Goal: Information Seeking & Learning: Learn about a topic

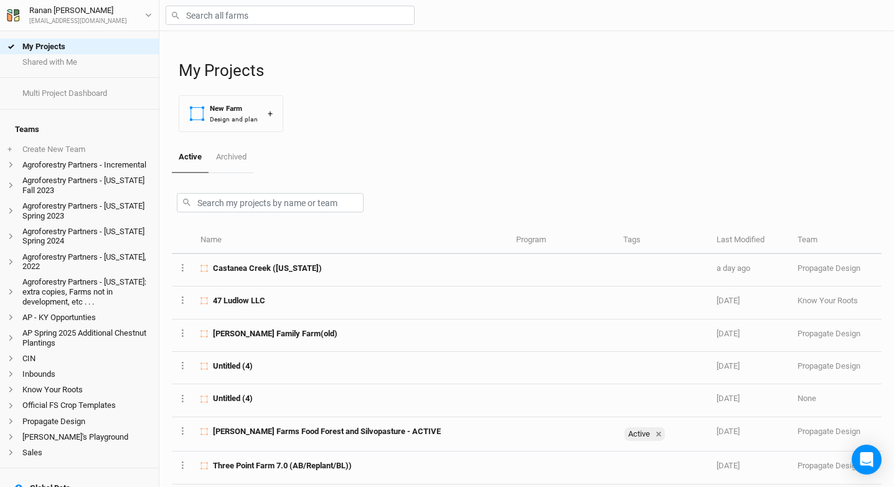
click at [211, 27] on div at bounding box center [526, 15] width 735 height 31
click at [212, 22] on input "text" at bounding box center [290, 15] width 249 height 19
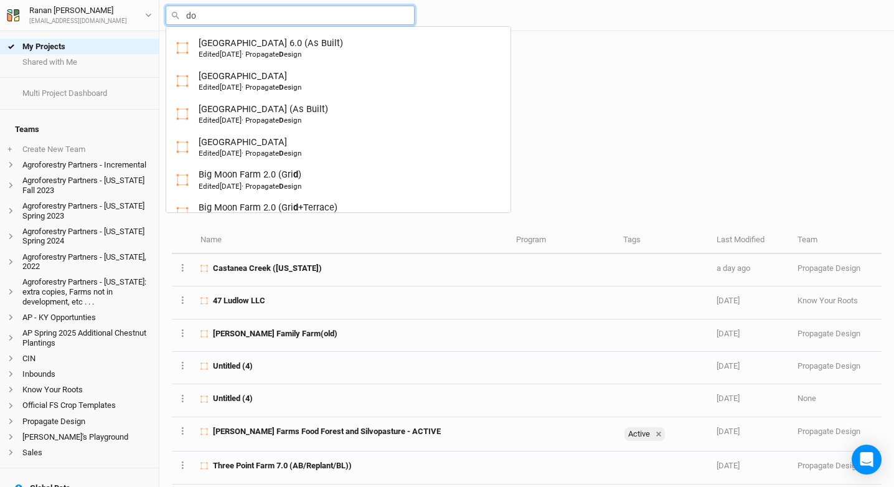
type input "dov"
type input "dove Hill"
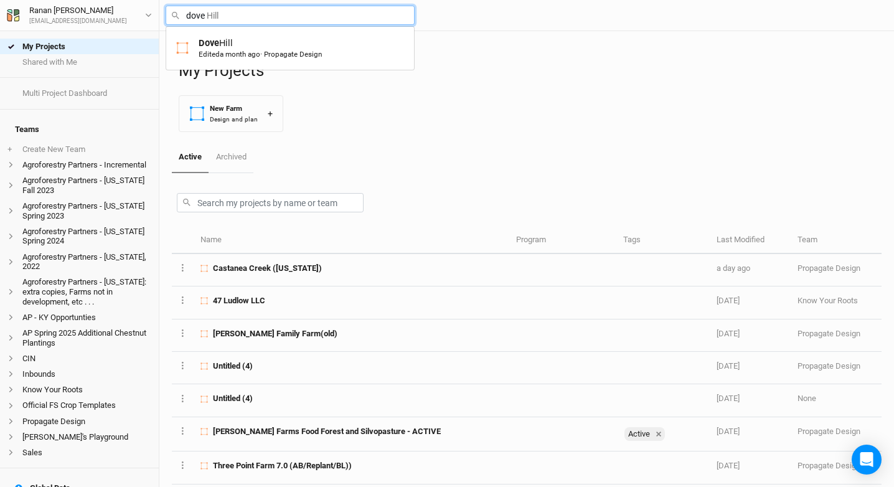
type input "Dove Hill"
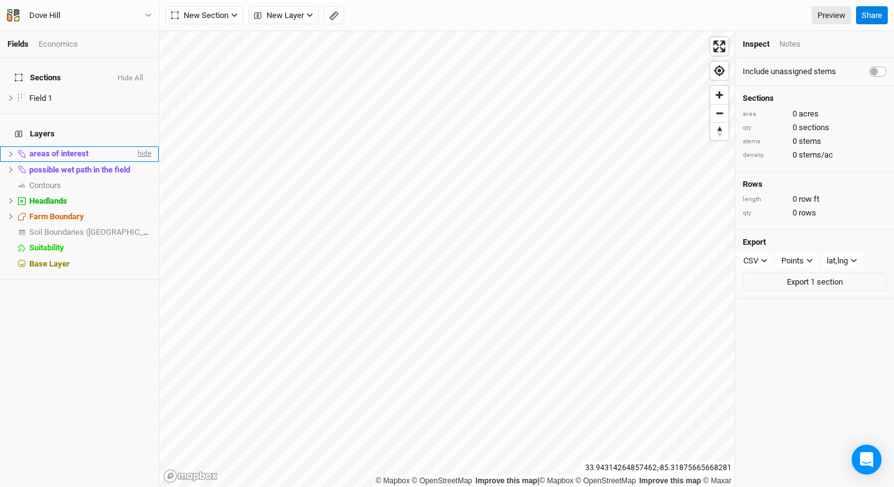
click at [135, 146] on span "hide" at bounding box center [143, 154] width 16 height 16
click at [135, 162] on span "hide" at bounding box center [143, 170] width 16 height 16
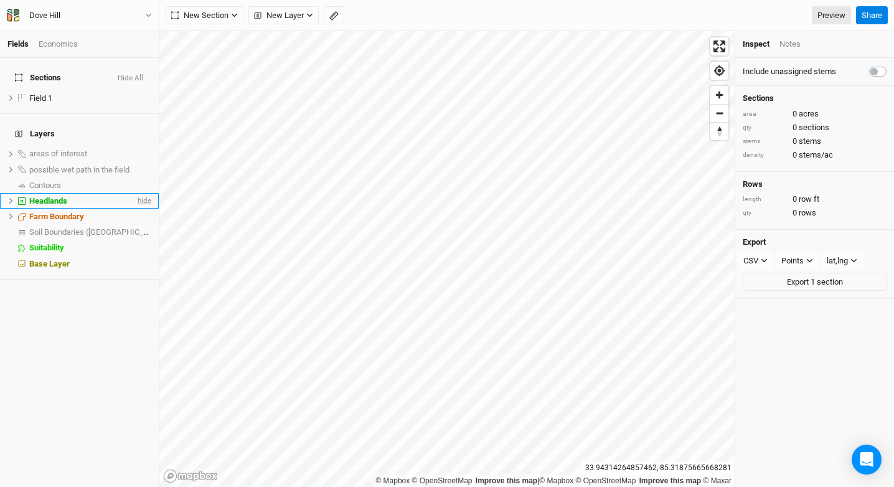
click at [135, 193] on span "hide" at bounding box center [143, 201] width 16 height 16
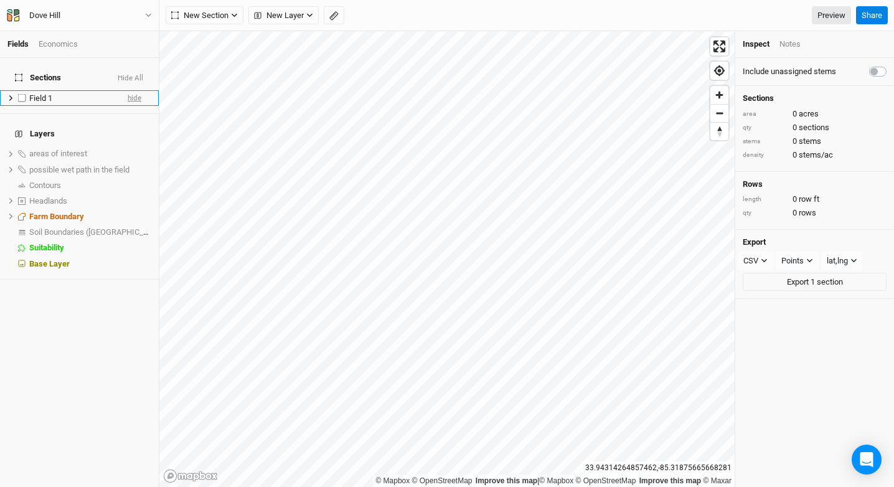
click at [130, 90] on span "hide" at bounding box center [135, 98] width 14 height 16
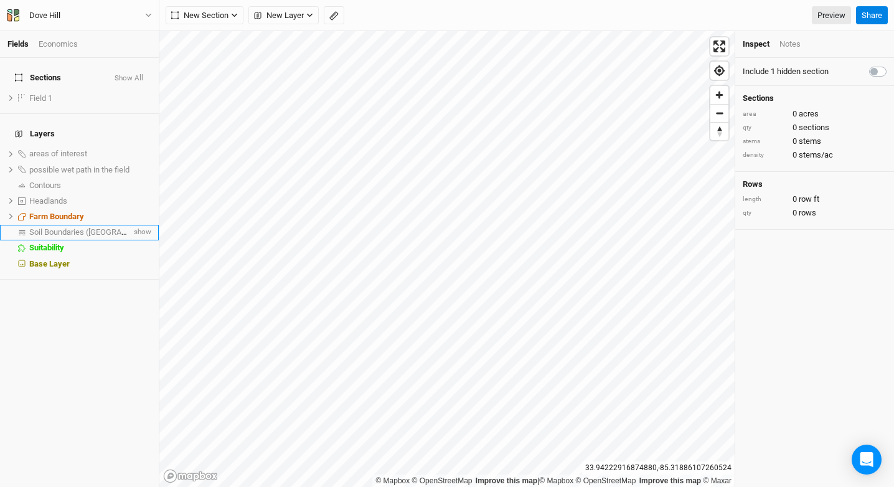
click at [97, 227] on span "Soil Boundaries ([GEOGRAPHIC_DATA])" at bounding box center [98, 231] width 138 height 9
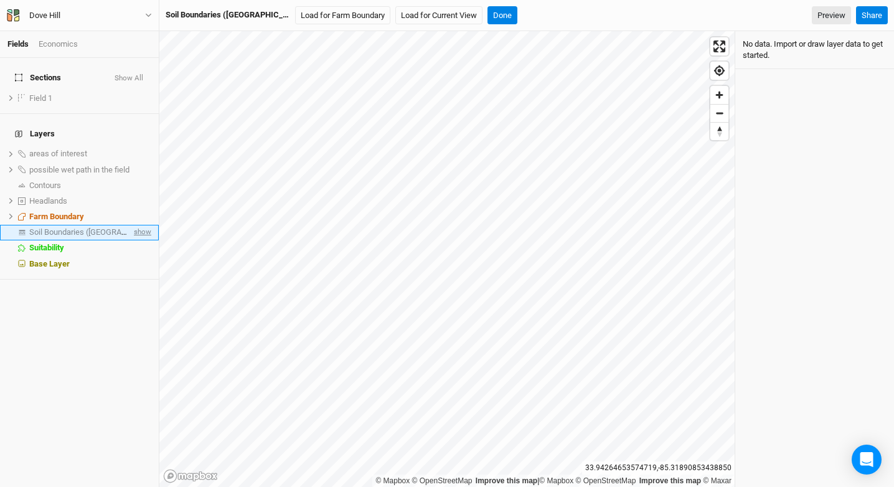
click at [131, 225] on span "show" at bounding box center [141, 233] width 20 height 16
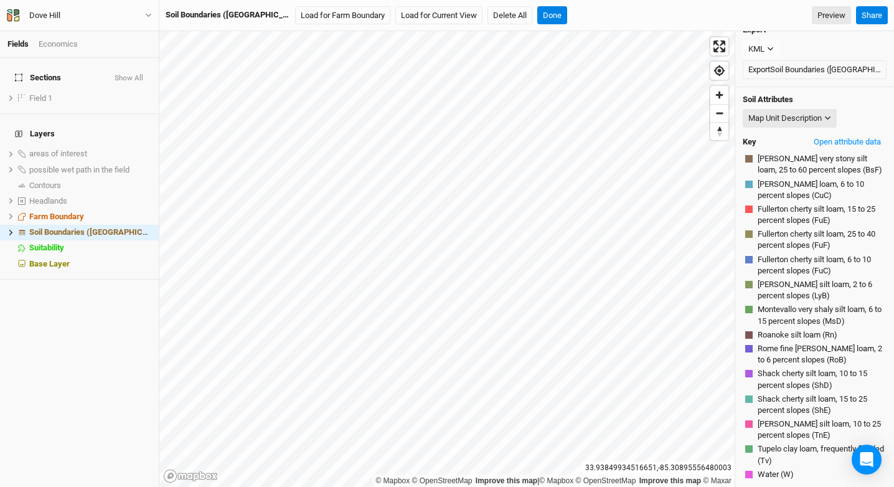
scroll to position [75, 0]
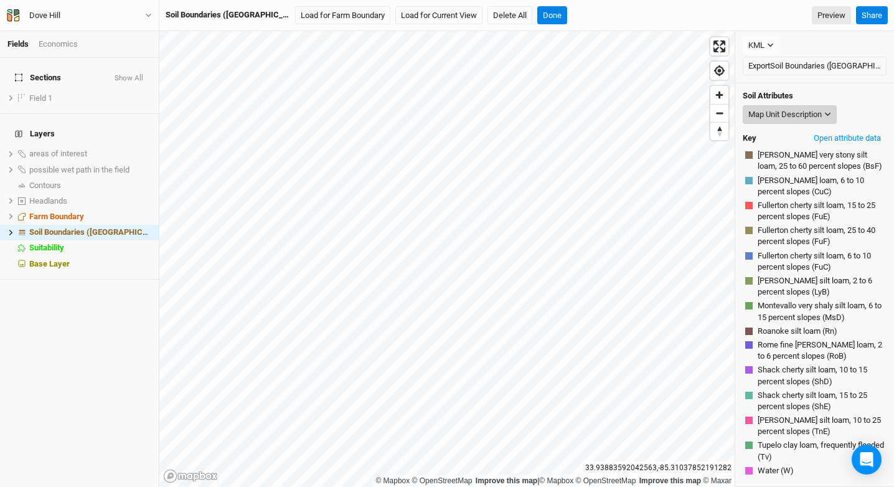
click at [821, 118] on div "Map Unit Description" at bounding box center [785, 114] width 73 height 12
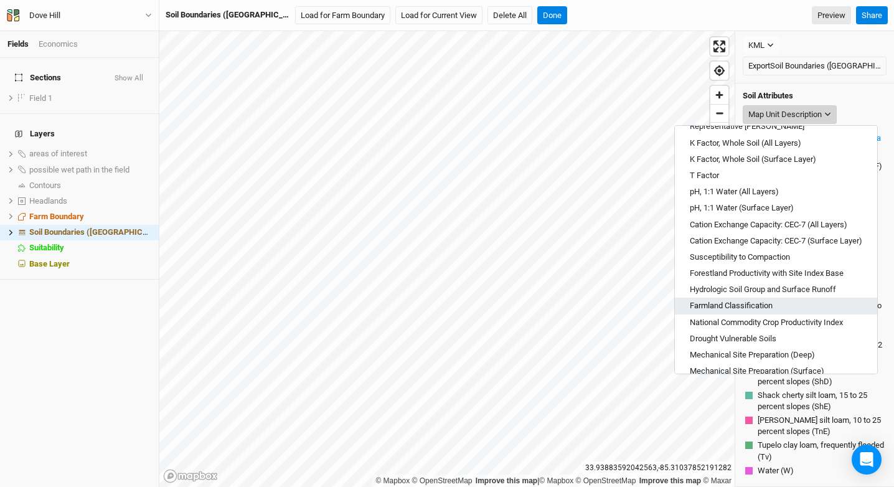
scroll to position [326, 0]
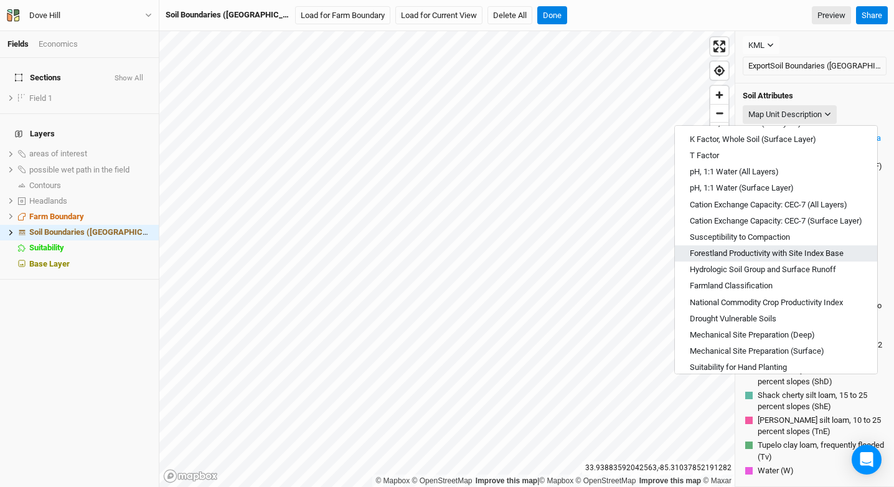
click at [798, 248] on span "Forestland Productivity with Site Index Base" at bounding box center [767, 253] width 154 height 11
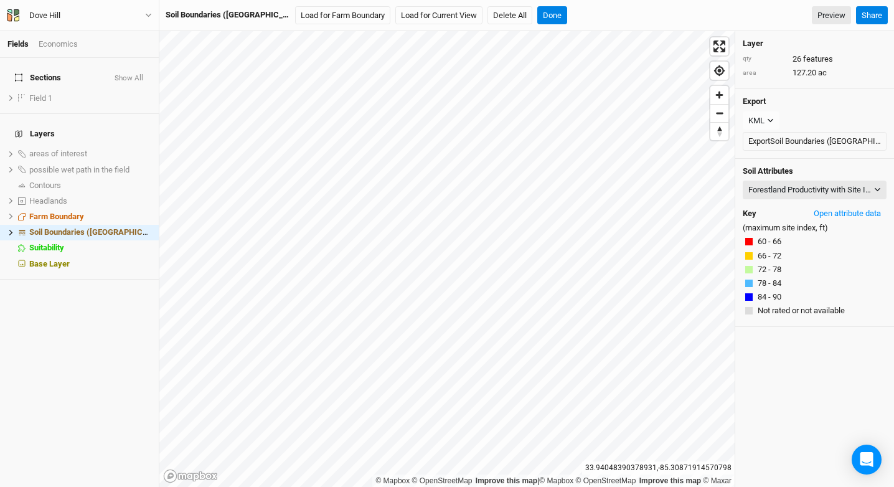
click at [787, 178] on div "Soil Attributes Forestland Productivity with Site Index Base Map Unit Descripti…" at bounding box center [815, 243] width 159 height 169
click at [788, 184] on div "Forestland Productivity with Site Index Base" at bounding box center [810, 190] width 123 height 12
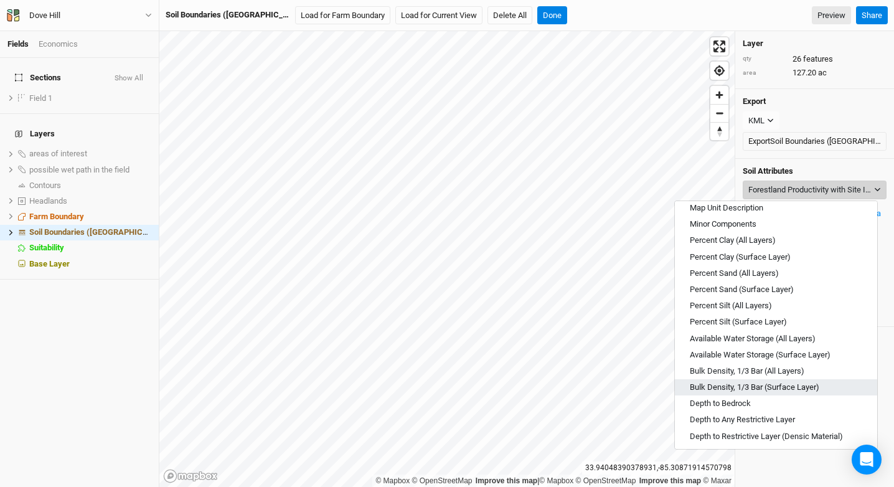
scroll to position [16, 0]
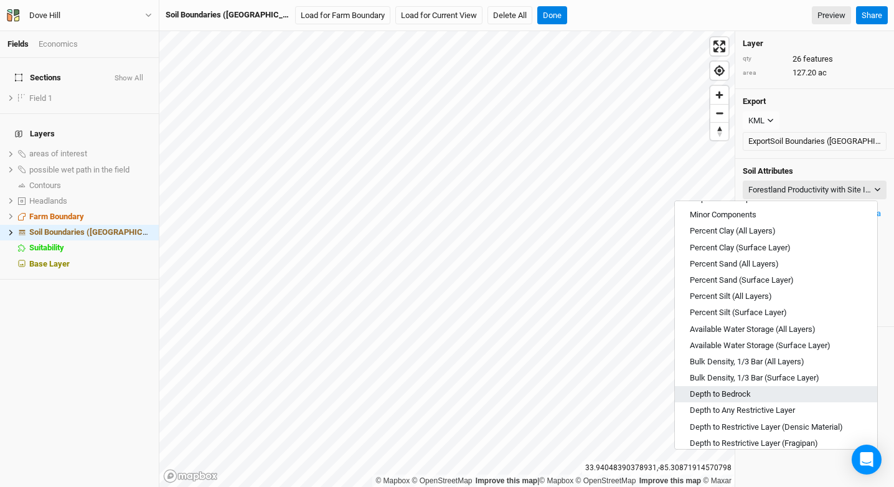
click at [751, 395] on span "Depth to Bedrock" at bounding box center [720, 394] width 61 height 11
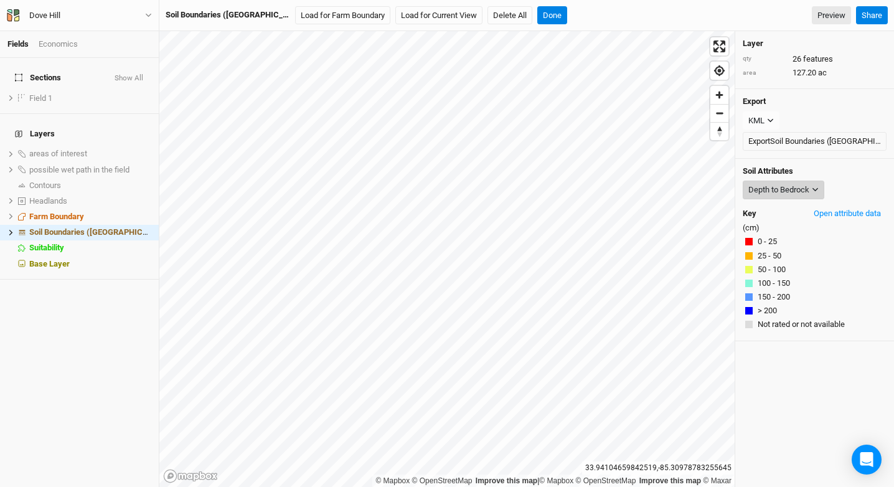
click at [800, 181] on button "Depth to Bedrock" at bounding box center [784, 190] width 82 height 19
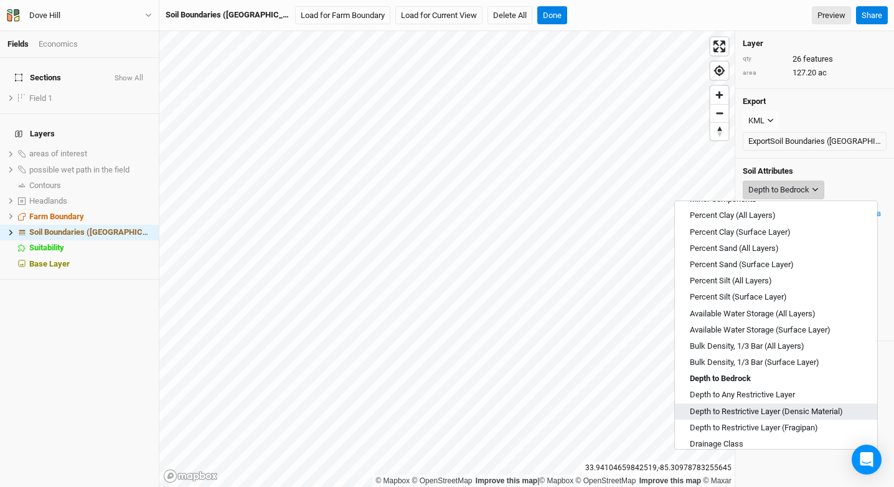
scroll to position [32, 0]
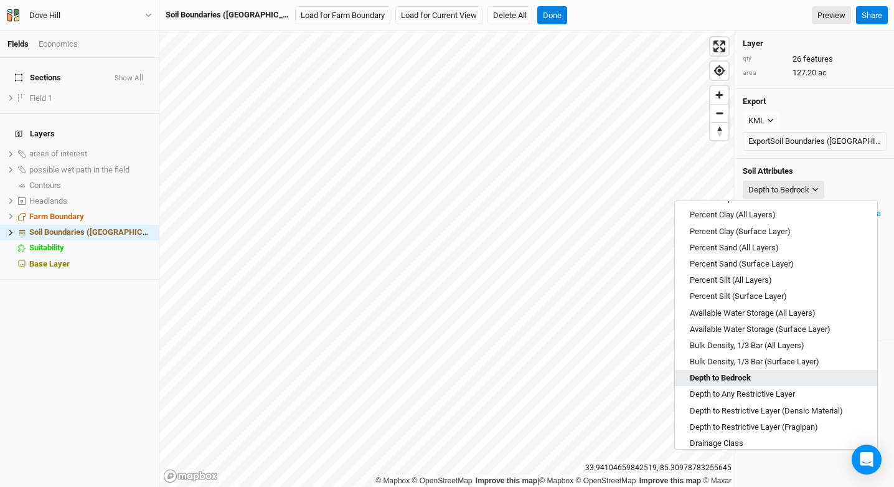
click at [813, 383] on button "Depth to Bedrock" at bounding box center [776, 378] width 202 height 16
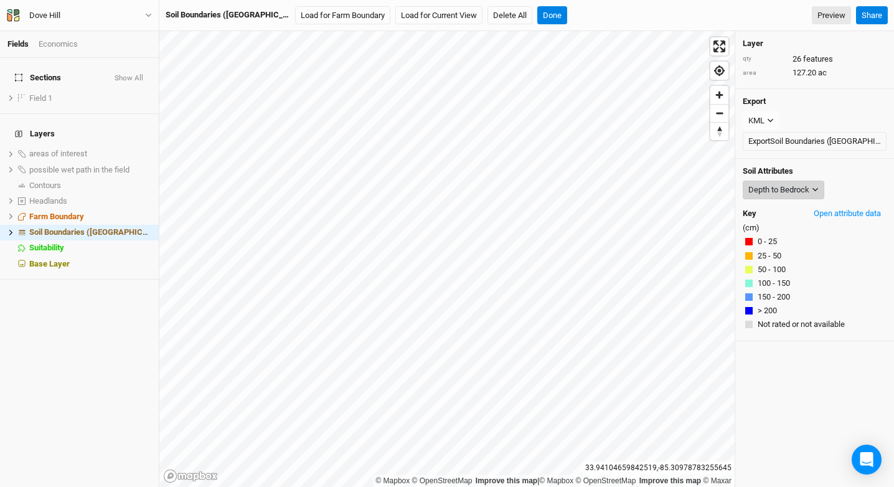
click at [799, 186] on div "Depth to Bedrock" at bounding box center [779, 190] width 61 height 12
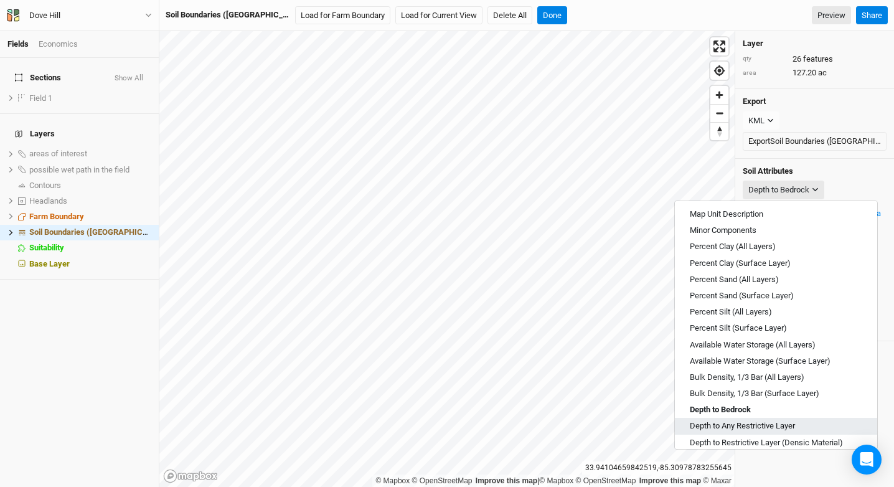
click at [768, 431] on span "Depth to Any Restrictive Layer" at bounding box center [742, 425] width 105 height 11
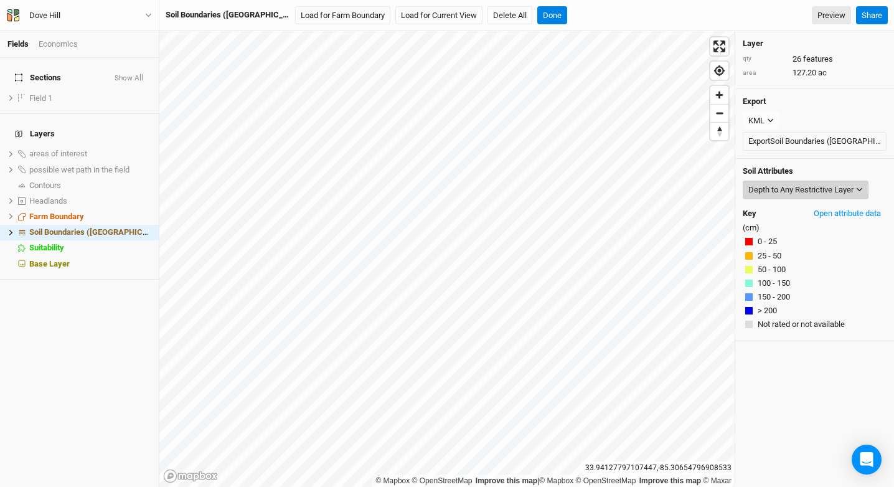
click at [806, 184] on div "Depth to Any Restrictive Layer" at bounding box center [801, 190] width 105 height 12
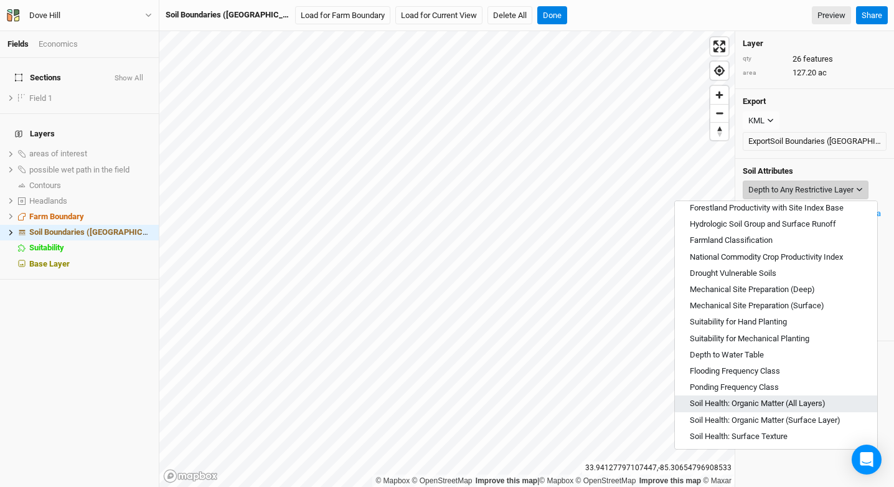
scroll to position [447, 0]
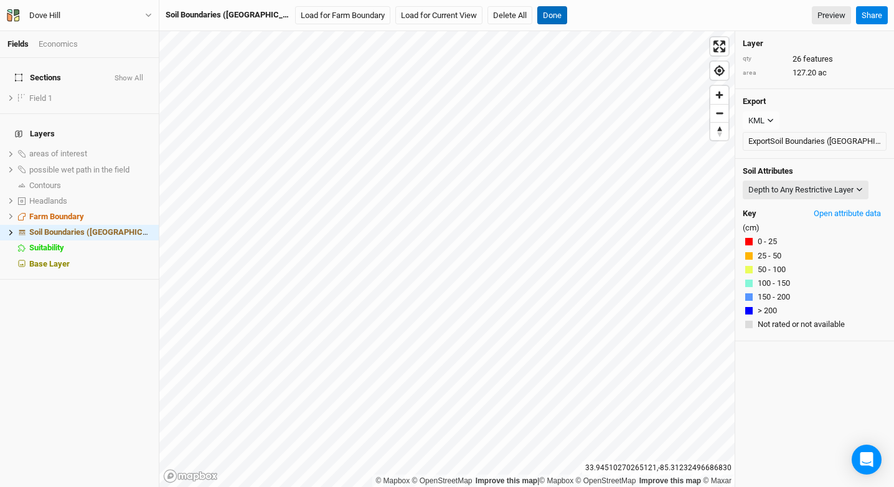
click at [537, 9] on button "Done" at bounding box center [552, 15] width 30 height 19
